Goal: Task Accomplishment & Management: Use online tool/utility

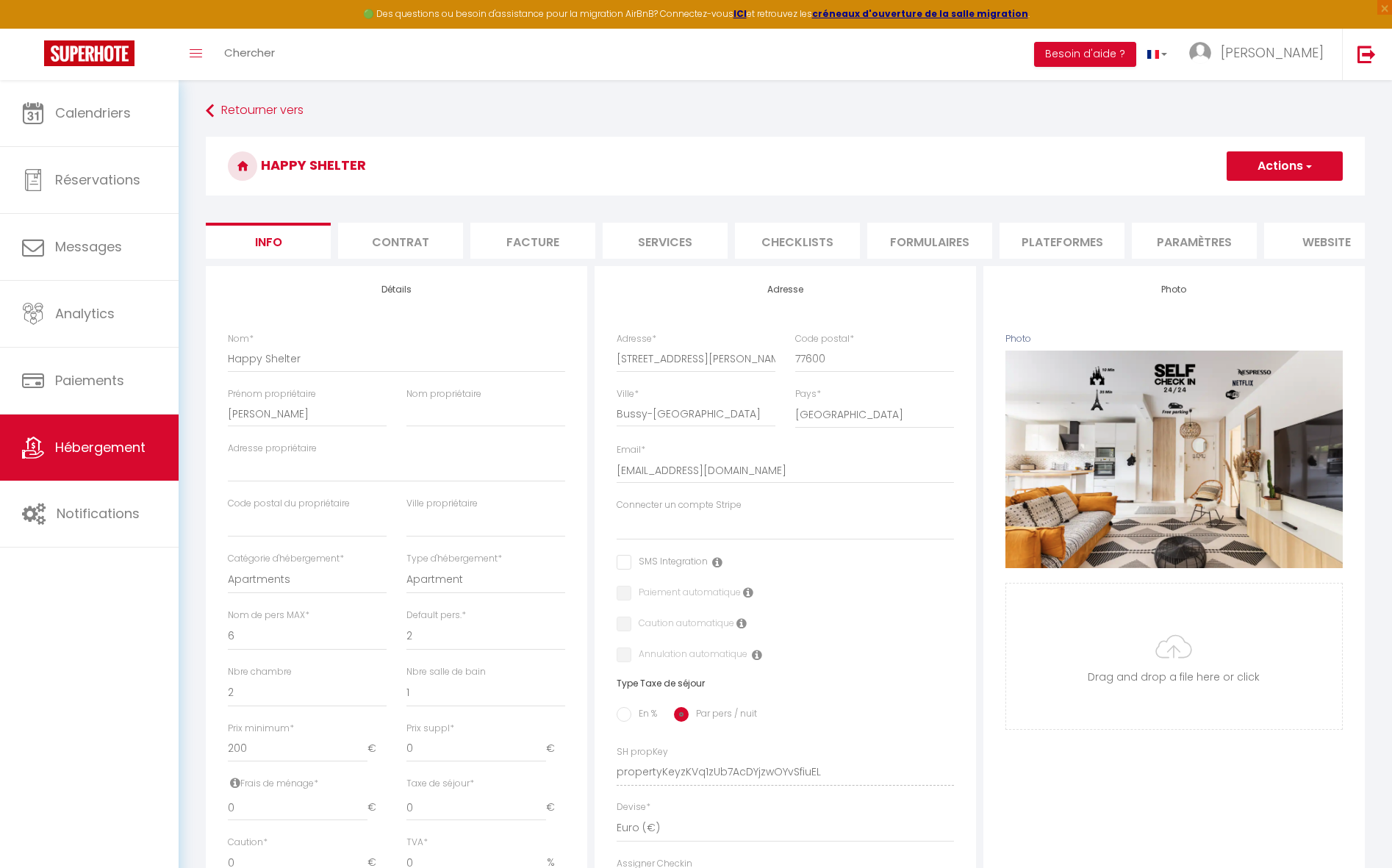
select select "6"
select select "2"
select select "1"
select select "15:00"
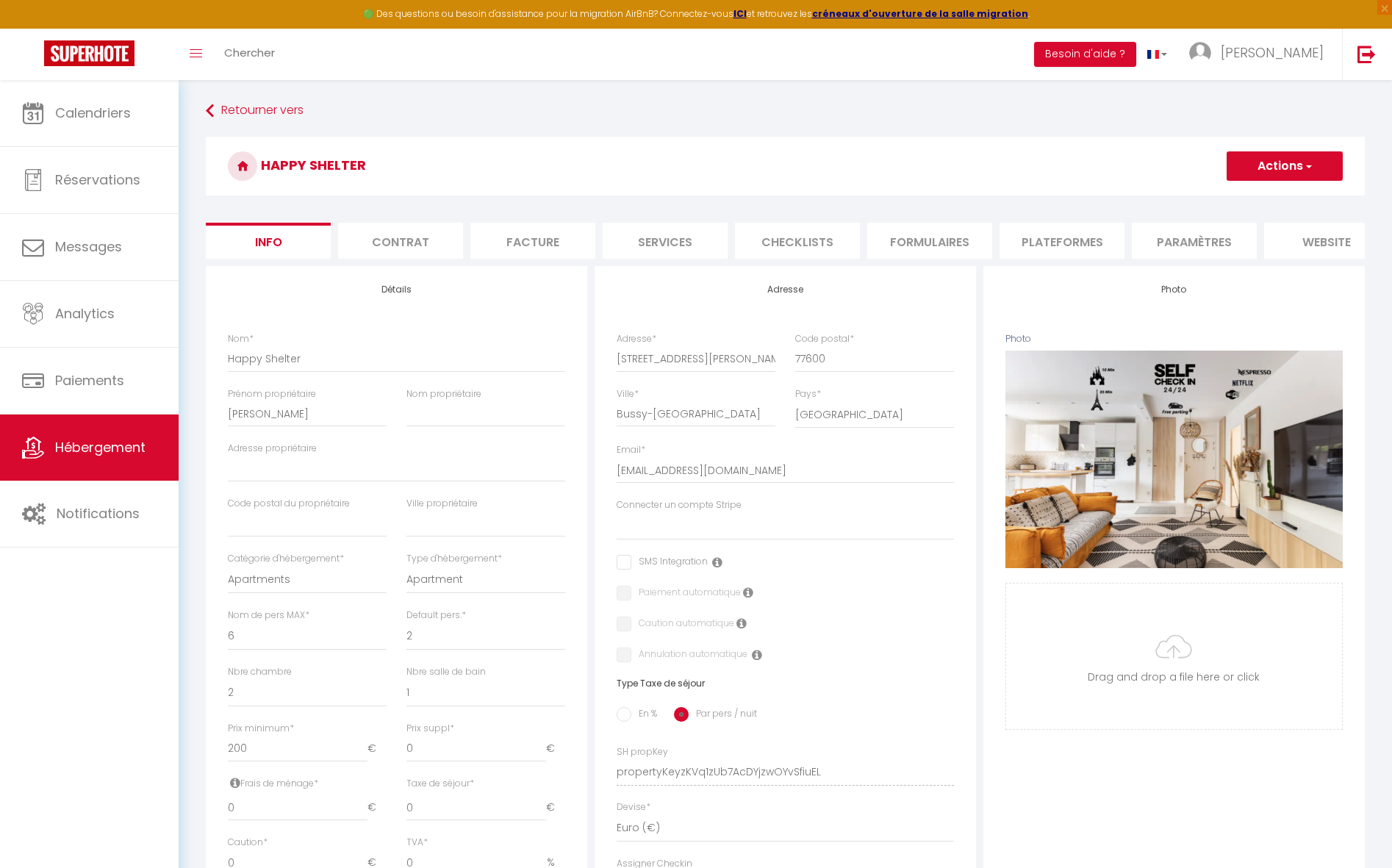
select select
select select "11:00"
select select "30"
select select "120"
select select "28"
